Goal: Information Seeking & Learning: Learn about a topic

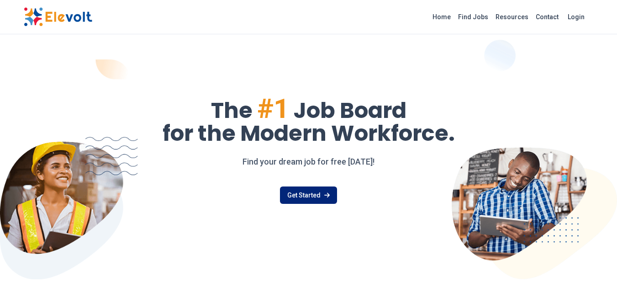
click at [300, 193] on link "Get Started" at bounding box center [308, 194] width 57 height 17
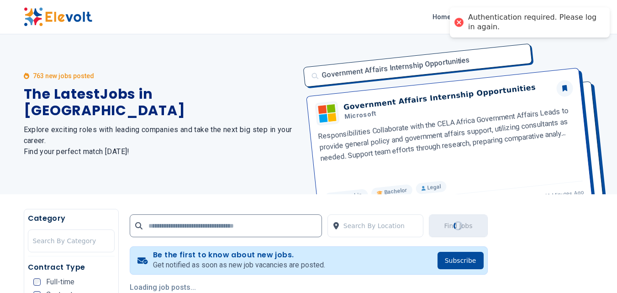
click at [249, 54] on div "763 new jobs posted The Latest Jobs in Kenya Explore exciting roles with leadin…" at bounding box center [161, 114] width 274 height 160
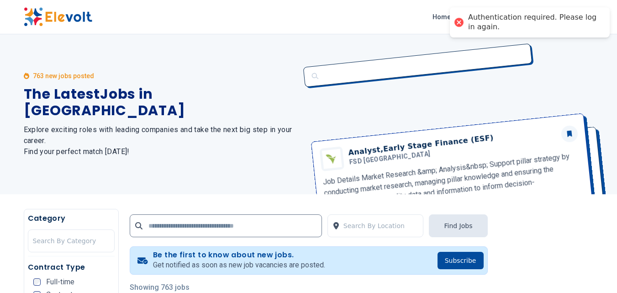
click at [321, 42] on div "Analyst,Early Stage Finance (ESF) FSD Africa Job Details Market Research &amp; …" at bounding box center [446, 114] width 296 height 160
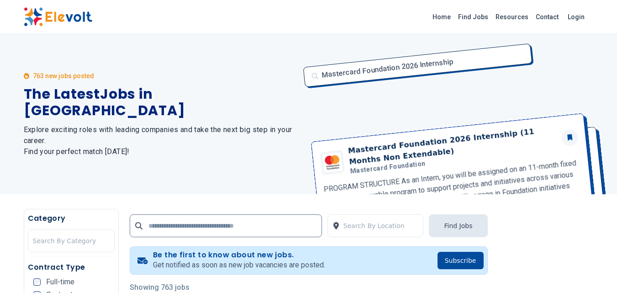
click at [218, 165] on div "763 new jobs posted The Latest Jobs in Kenya Explore exciting roles with leadin…" at bounding box center [161, 114] width 274 height 160
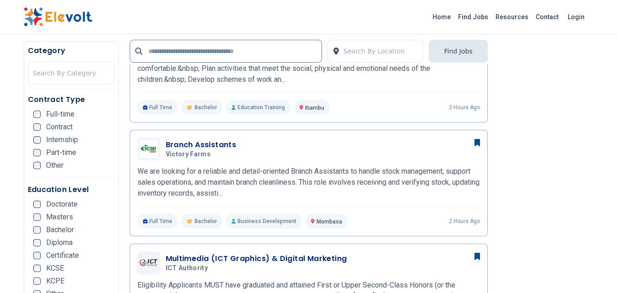
scroll to position [457, 0]
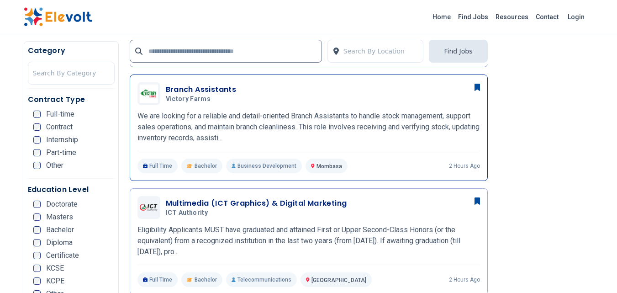
click at [226, 91] on h3 "Branch Assistants" at bounding box center [201, 89] width 71 height 11
